Goal: Task Accomplishment & Management: Use online tool/utility

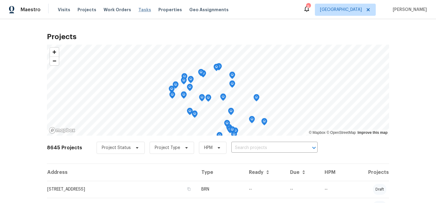
click at [138, 10] on span "Tasks" at bounding box center [144, 10] width 13 height 4
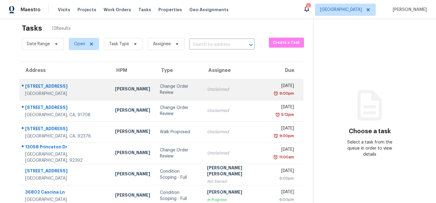
scroll to position [9, 0]
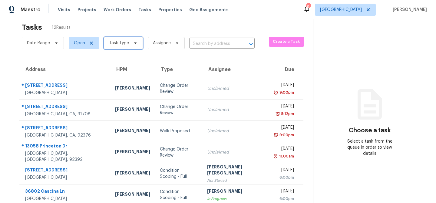
click at [126, 45] on span "Task Type" at bounding box center [119, 43] width 20 height 6
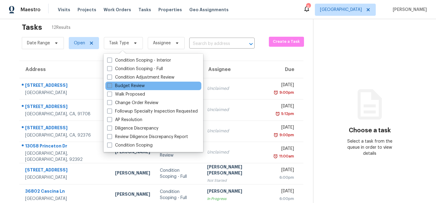
click at [127, 85] on label "Budget Review" at bounding box center [126, 86] width 38 height 6
click at [111, 85] on input "Budget Review" at bounding box center [109, 85] width 4 height 4
checkbox input "true"
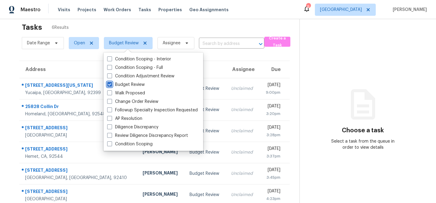
scroll to position [19, 0]
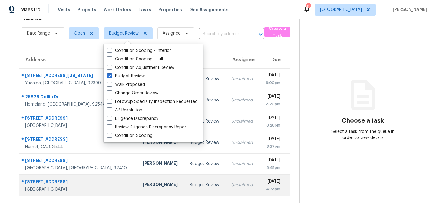
click at [142, 183] on td "[PERSON_NAME]" at bounding box center [161, 184] width 47 height 21
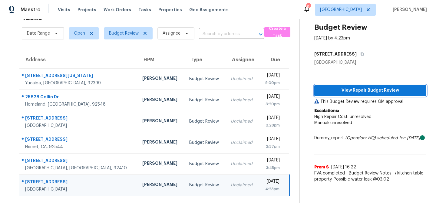
click at [379, 88] on span "View Repair Budget Review" at bounding box center [370, 91] width 102 height 8
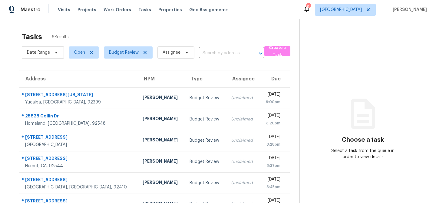
scroll to position [19, 0]
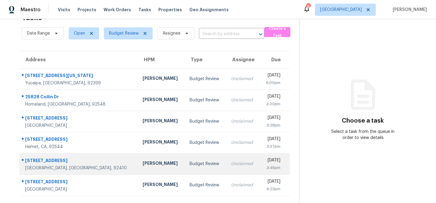
click at [138, 159] on td "[PERSON_NAME]" at bounding box center [161, 163] width 47 height 21
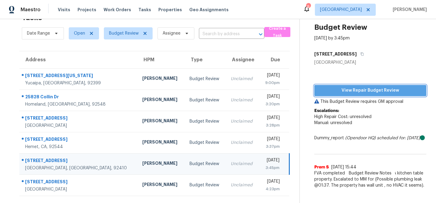
click at [372, 90] on span "View Repair Budget Review" at bounding box center [370, 91] width 102 height 8
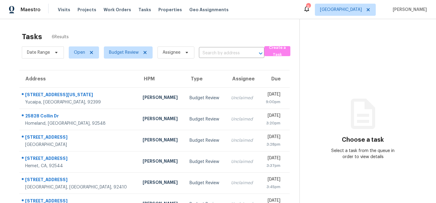
scroll to position [19, 0]
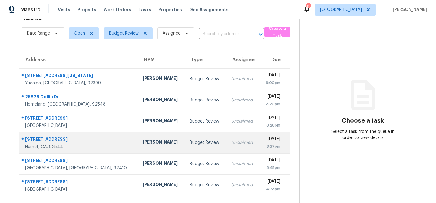
click at [141, 142] on td "[PERSON_NAME]" at bounding box center [161, 142] width 47 height 21
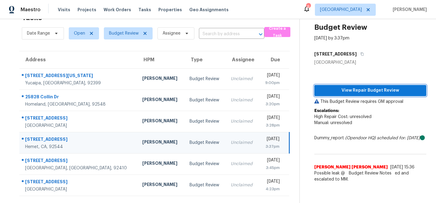
click at [375, 93] on span "View Repair Budget Review" at bounding box center [370, 91] width 102 height 8
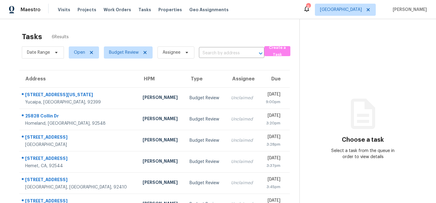
scroll to position [19, 0]
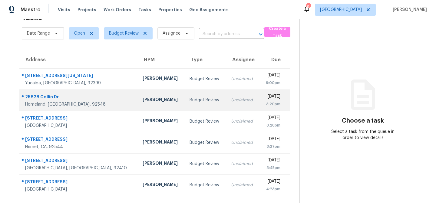
click at [143, 100] on div "[PERSON_NAME]" at bounding box center [162, 100] width 38 height 8
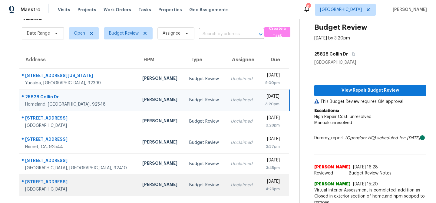
click at [142, 182] on div "[PERSON_NAME]" at bounding box center [160, 185] width 37 height 8
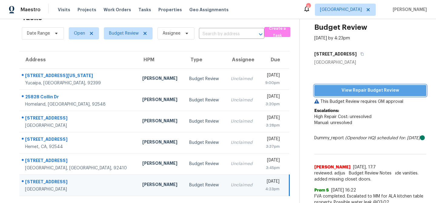
click at [366, 92] on span "View Repair Budget Review" at bounding box center [370, 91] width 102 height 8
